Goal: Ask a question

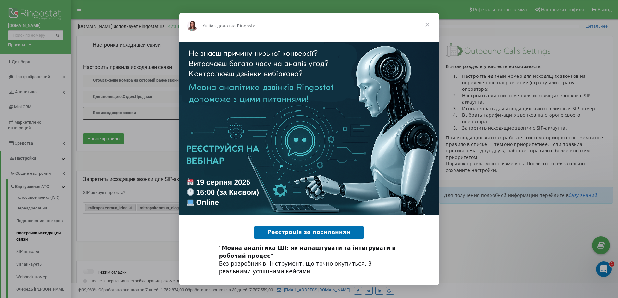
click at [427, 25] on span "Закрити" at bounding box center [426, 24] width 23 height 23
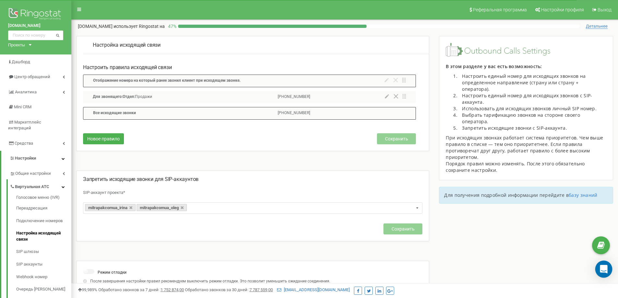
click at [607, 270] on icon "Open Intercom Messenger" at bounding box center [603, 269] width 8 height 8
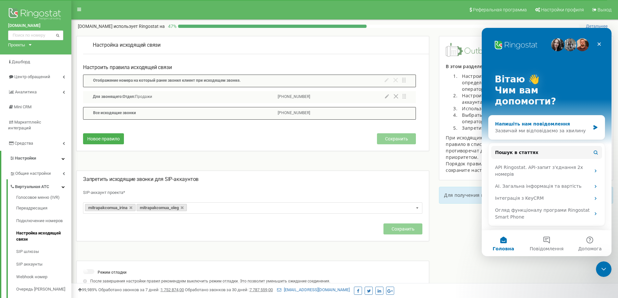
click at [544, 121] on div "Напишіть нам повідомлення" at bounding box center [542, 124] width 95 height 7
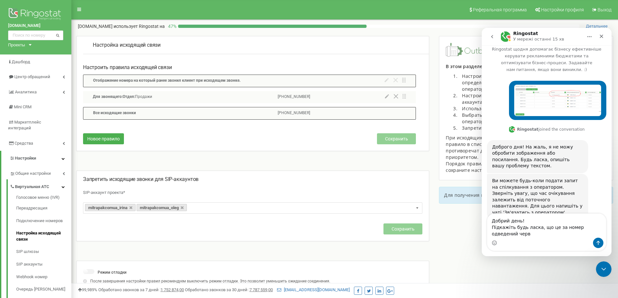
scroll to position [11, 0]
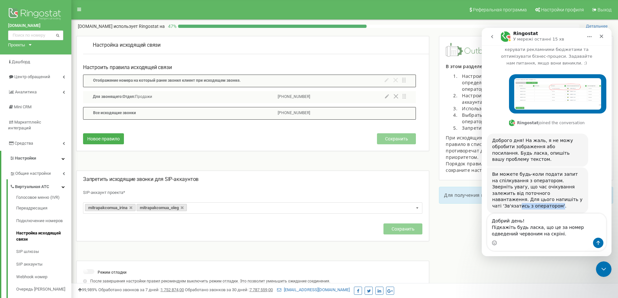
drag, startPoint x: 546, startPoint y: 192, endPoint x: 508, endPoint y: 192, distance: 37.9
click at [508, 192] on div "Ви можете будь-коли подати запит на спілкування з оператором. Зверніть увагу, щ…" at bounding box center [537, 190] width 91 height 38
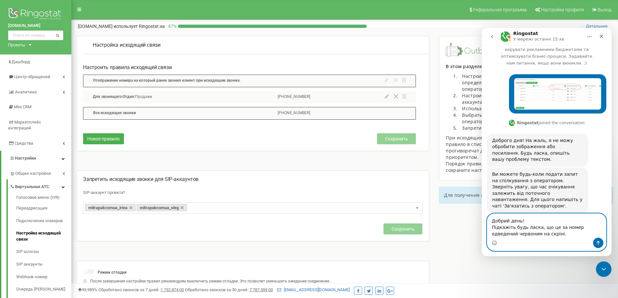
drag, startPoint x: 493, startPoint y: 221, endPoint x: 502, endPoint y: 224, distance: 9.5
click at [502, 224] on textarea "Добрий день! Підкажіть будь ласка, що це за номер одведений червоним на скріні." at bounding box center [546, 226] width 119 height 24
drag, startPoint x: 489, startPoint y: 220, endPoint x: 538, endPoint y: 236, distance: 50.9
click at [538, 236] on textarea "Добрий день! Підкажіть будь ласка, що це за номер одведений червоним на скріні." at bounding box center [546, 226] width 119 height 24
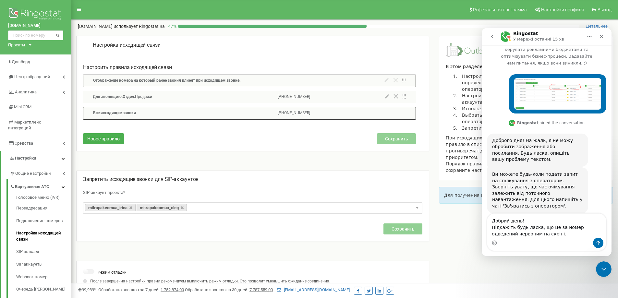
click at [552, 239] on div "Месенджер Intercom" at bounding box center [546, 243] width 119 height 10
drag, startPoint x: 545, startPoint y: 193, endPoint x: 492, endPoint y: 194, distance: 53.5
click at [492, 194] on div "Ви можете будь-коли подати запит на спілкування з оператором. Зверніть увагу, щ…" at bounding box center [537, 190] width 101 height 46
copy div "'Зв'язатись з оператором'"
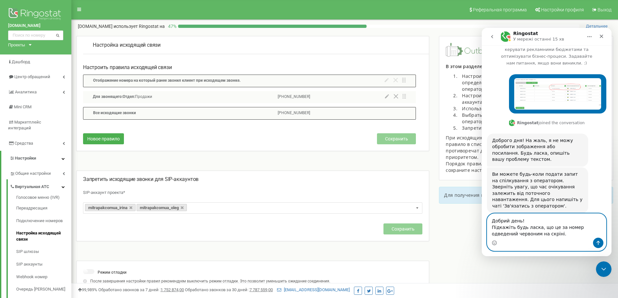
drag, startPoint x: 536, startPoint y: 232, endPoint x: 491, endPoint y: 220, distance: 47.3
click at [491, 220] on textarea "Добрий день! Підкажіть будь ласка, що це за номер одведений червоним на скріні." at bounding box center [546, 226] width 119 height 24
paste textarea "'Зв'язатись з оператором'"
type textarea "'Зв'язатись з оператором'"
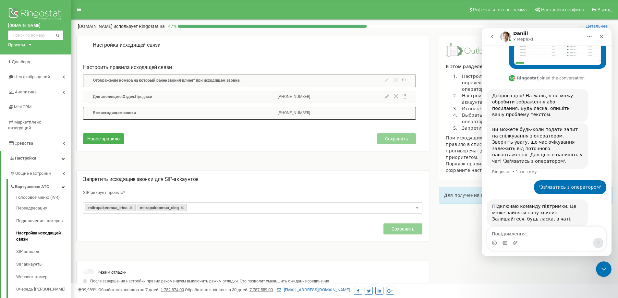
scroll to position [97, 0]
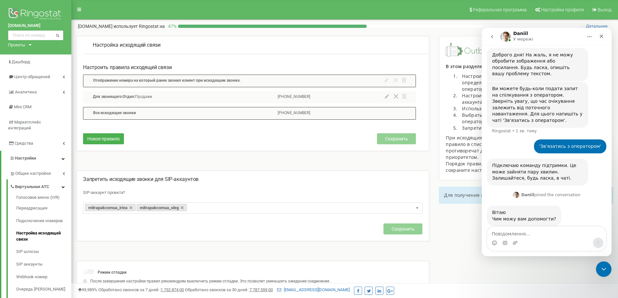
click at [572, 273] on div "Настройка исходящей связи Настроить правила исходящей связи Отображение номера …" at bounding box center [344, 173] width 547 height 274
click at [557, 240] on div "Месенджер Intercom" at bounding box center [546, 243] width 119 height 10
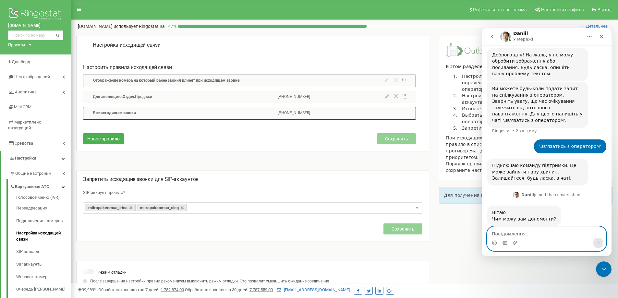
click at [551, 237] on textarea "Повідомлення..." at bounding box center [546, 232] width 119 height 11
paste textarea "Добрий день! Підкажіть будь ласка, що це за номер одведений червоним на скріні.…"
type textarea "Добрий день! Підкажіть будь ласка, що це за номер одведений червоним на скріні.…"
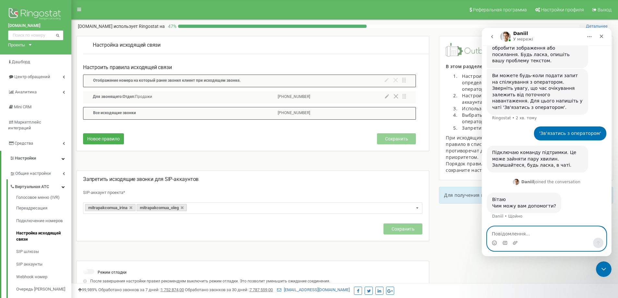
scroll to position [135, 0]
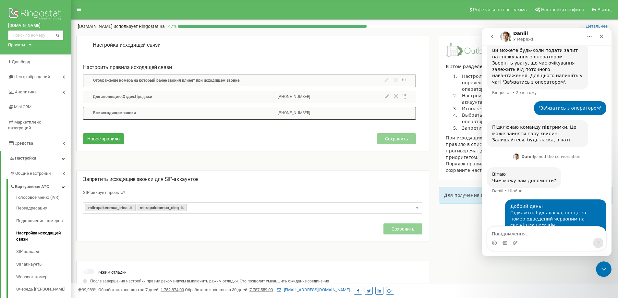
click at [554, 252] on div "Месенджер Intercom" at bounding box center [547, 241] width 130 height 30
click at [553, 246] on div "Месенджер Intercom" at bounding box center [546, 243] width 119 height 10
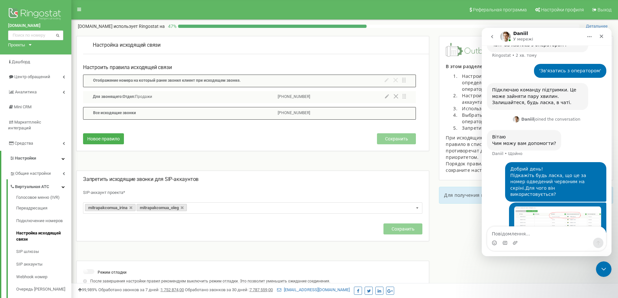
scroll to position [175, 0]
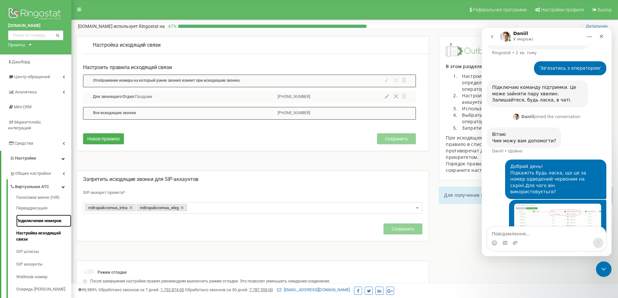
click at [45, 215] on link "Подключение номеров" at bounding box center [43, 221] width 55 height 13
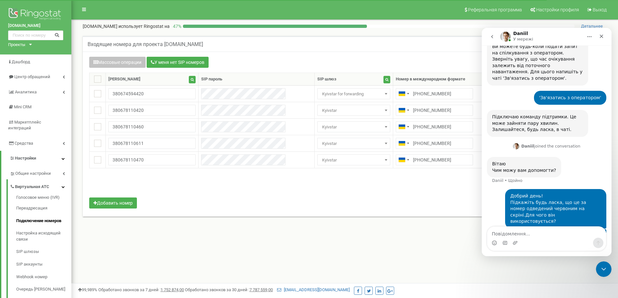
scroll to position [169, 0]
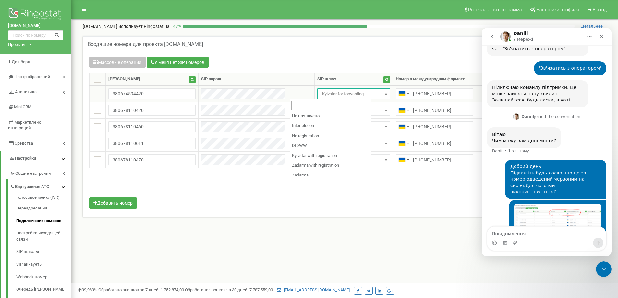
click at [385, 94] on b at bounding box center [386, 94] width 3 height 2
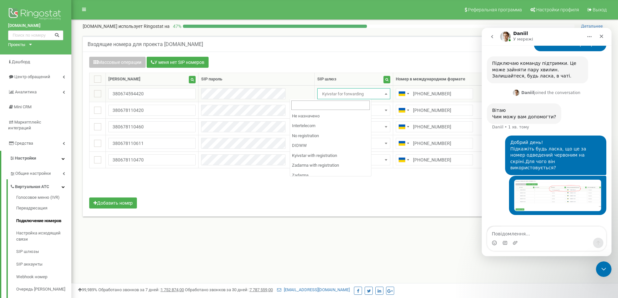
scroll to position [194, 0]
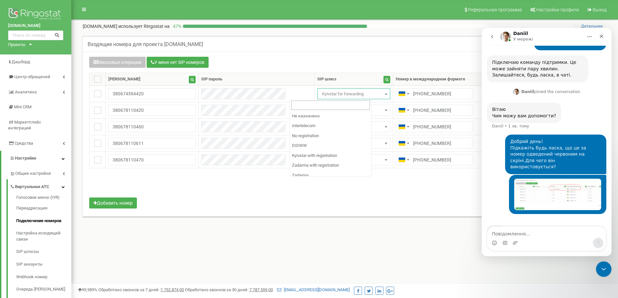
click at [390, 54] on div "Массовые операции У меня нет SIP номеров Настройка Выберите настройку для редак…" at bounding box center [345, 134] width 524 height 165
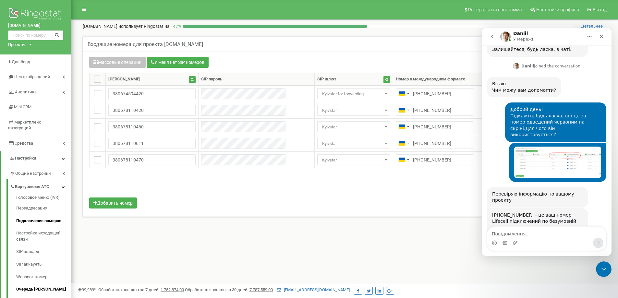
scroll to position [247, 0]
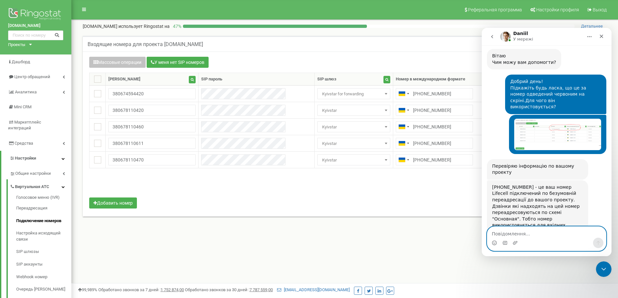
click at [533, 234] on textarea "Повідомлення..." at bounding box center [546, 232] width 119 height 11
type textarea "В"
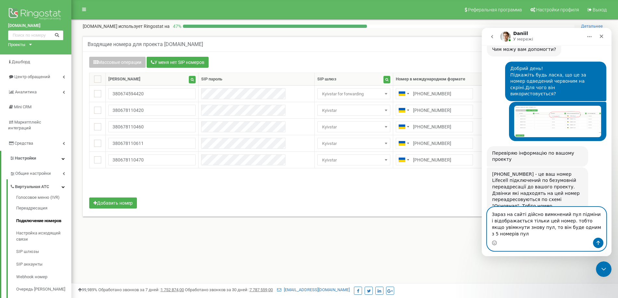
scroll to position [267, 0]
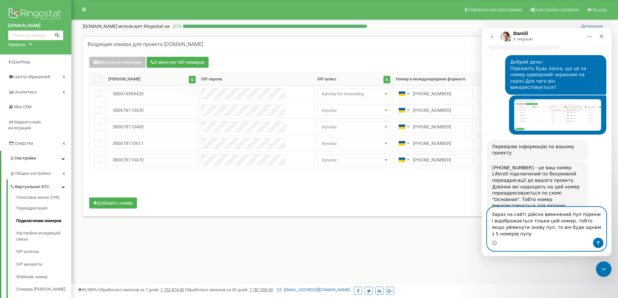
type textarea "Зараз на сайті дійсно вимкнений пул підміни і відображається тільки цей номер. …"
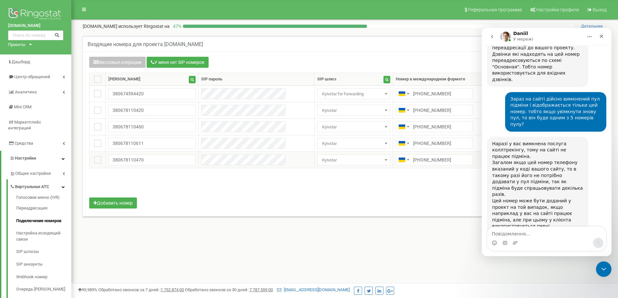
scroll to position [400, 0]
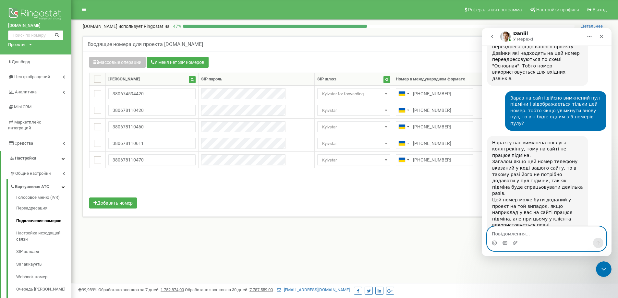
click at [511, 231] on textarea "Повідомлення..." at bounding box center [546, 232] width 119 height 11
paste textarea "нічого не зрозуміло"
type textarea "нічого не зрозуміло"
click at [599, 244] on icon "Надіслати повідомлення…" at bounding box center [597, 242] width 5 height 5
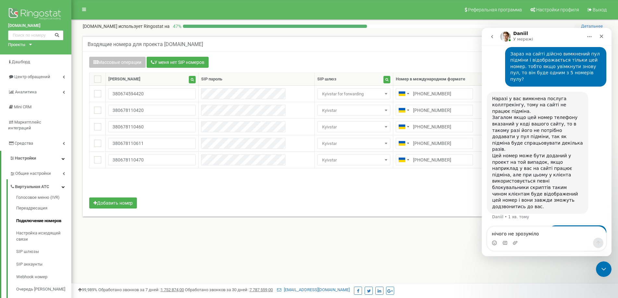
scroll to position [419, 0]
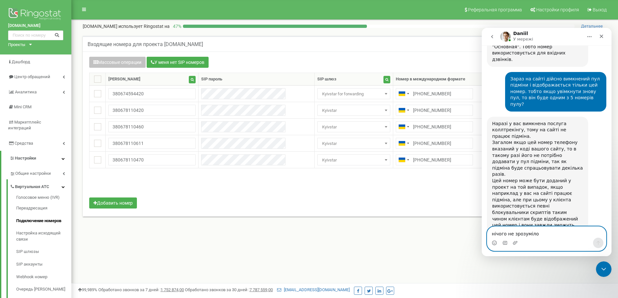
click at [530, 235] on textarea "нічого не зрозуміло" at bounding box center [546, 232] width 119 height 11
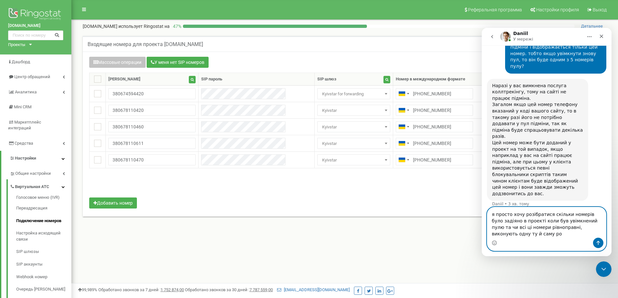
scroll to position [464, 0]
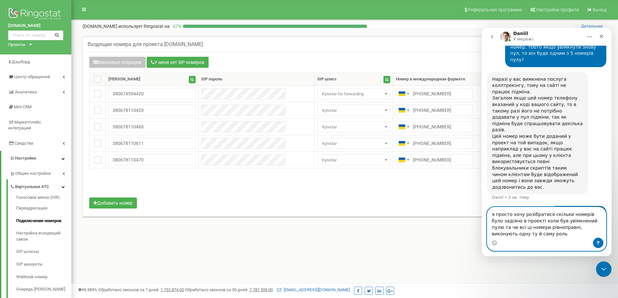
type textarea "я просто хочу розібратися скільки номерів було задіяно в проекті коли був увімк…"
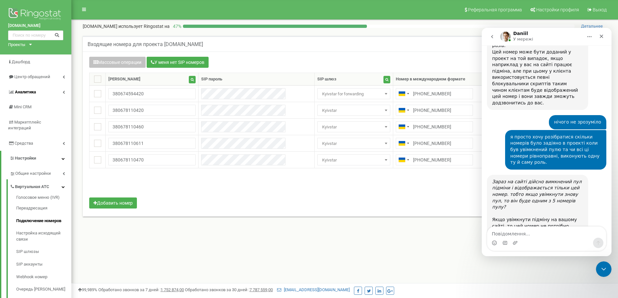
scroll to position [549, 0]
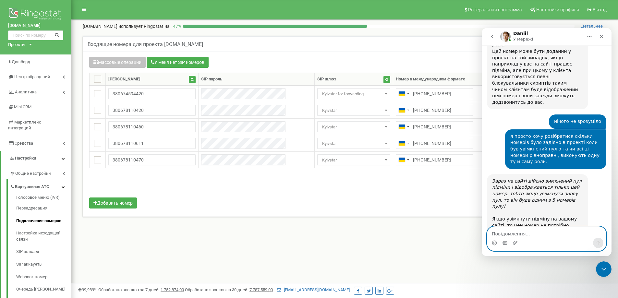
click at [543, 233] on textarea "Повідомлення..." at bounding box center [546, 232] width 119 height 11
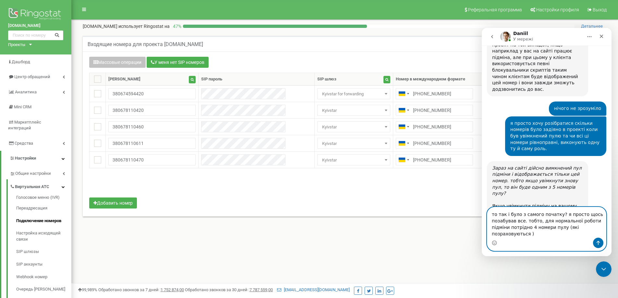
scroll to position [568, 0]
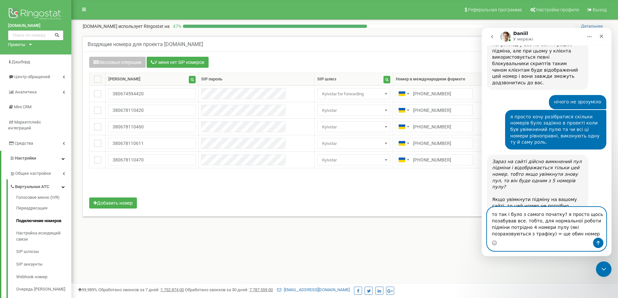
click at [516, 235] on textarea "то так і було з самого початку? я просто щось позабував все. тобто, для нормаль…" at bounding box center [546, 222] width 119 height 30
click at [514, 235] on textarea "то так і було з самого початку? я просто щось позабував все. тобто, для нормаль…" at bounding box center [546, 222] width 119 height 30
click at [528, 234] on textarea "то так і було з самого початку? я просто щось позабував все. тобто, для нормаль…" at bounding box center [546, 222] width 119 height 30
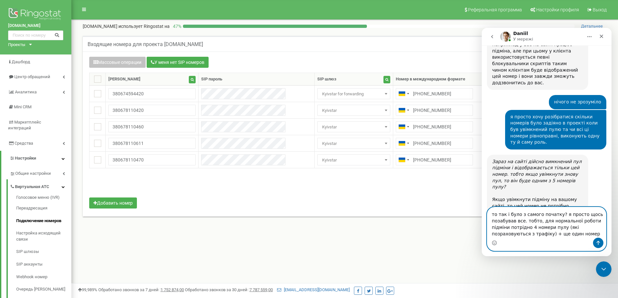
click at [552, 234] on textarea "то так і було з самого початку? я просто щось позабував все. тобто, для нормаль…" at bounding box center [546, 222] width 119 height 30
type textarea "то так і було з самого початку? я просто щось позабував все. тобто, для нормаль…"
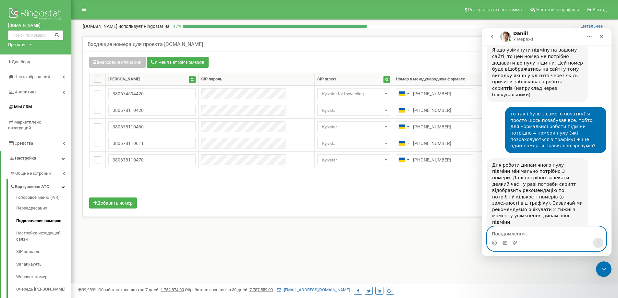
scroll to position [721, 0]
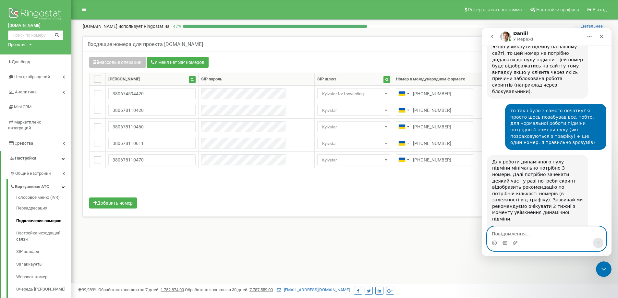
click at [534, 231] on textarea "Повідомлення..." at bounding box center [546, 232] width 119 height 11
type textarea "зрозуміло, дякую."
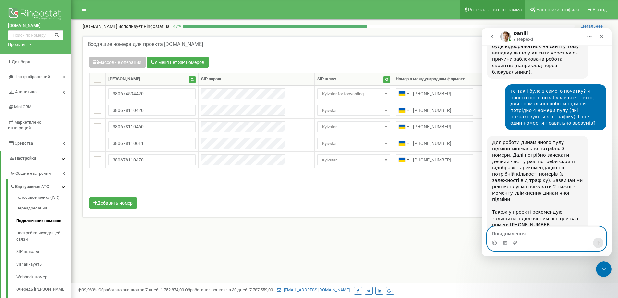
scroll to position [785, 0]
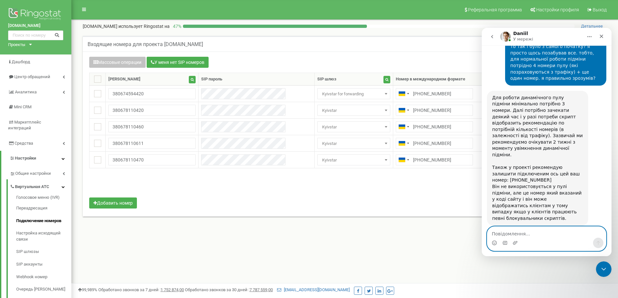
click at [520, 234] on textarea "Повідомлення..." at bounding box center [546, 232] width 119 height 11
type textarea "ні, не треба поки що"
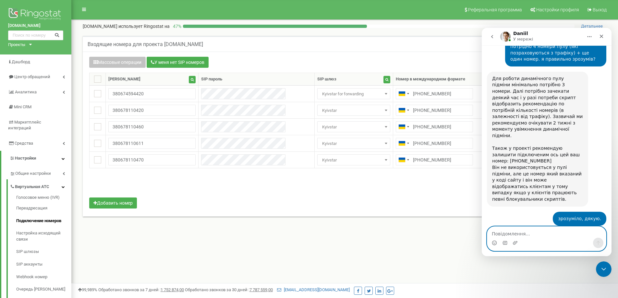
scroll to position [836, 0]
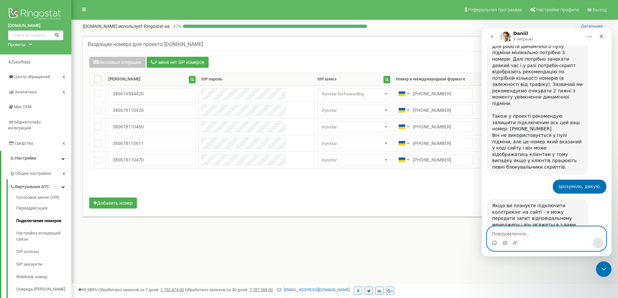
click at [514, 236] on textarea "Повідомлення..." at bounding box center [546, 232] width 119 height 11
type textarea "дякую. не маю більше запитань!"
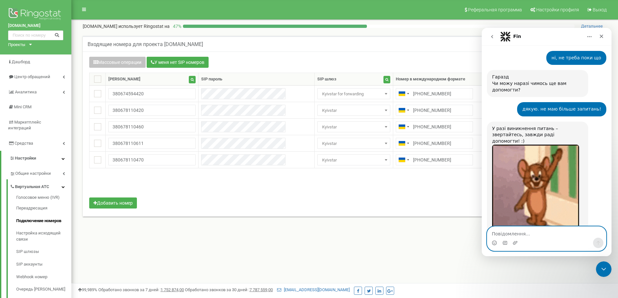
scroll to position [1036, 0]
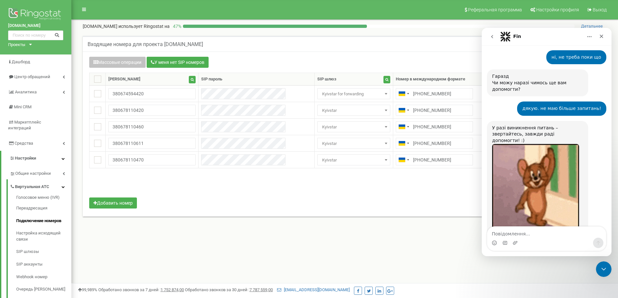
click at [549, 295] on span "Добре" at bounding box center [548, 301] width 12 height 12
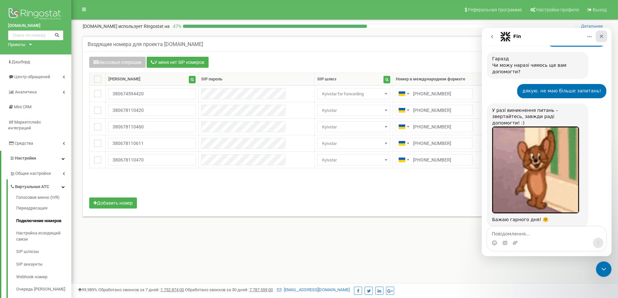
click at [601, 37] on icon "Закрити" at bounding box center [601, 36] width 5 height 5
